Goal: Task Accomplishment & Management: Manage account settings

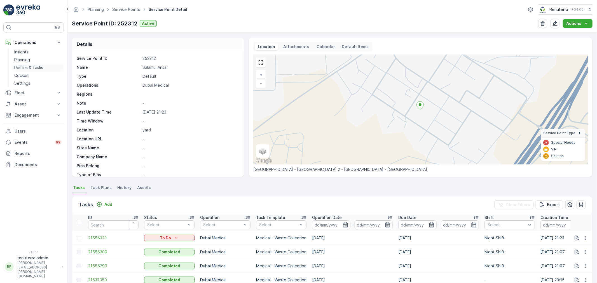
click at [33, 69] on p "Routes & Tasks" at bounding box center [28, 68] width 29 height 6
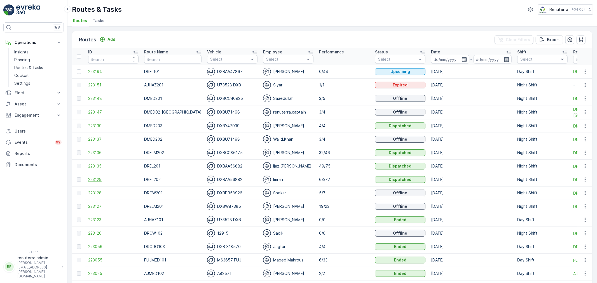
click at [93, 181] on span "223129" at bounding box center [113, 180] width 50 height 6
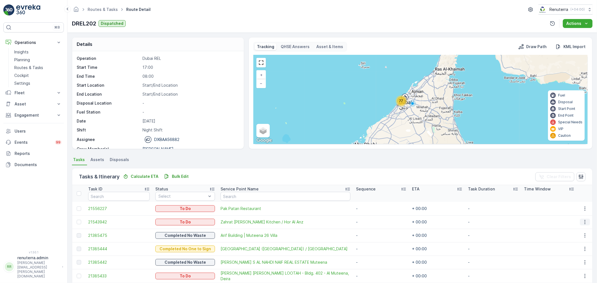
click at [585, 221] on icon "button" at bounding box center [585, 222] width 6 height 6
click at [572, 254] on span "Remove from Route" at bounding box center [576, 254] width 38 height 6
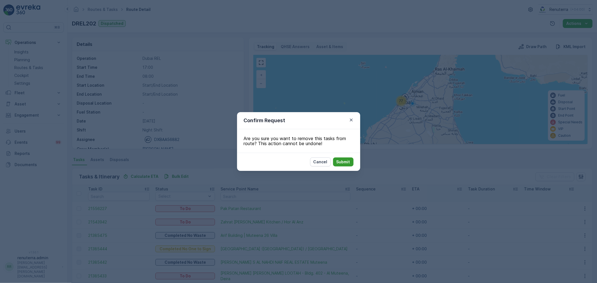
click at [341, 164] on p "Submit" at bounding box center [344, 162] width 14 height 6
